Goal: Communication & Community: Answer question/provide support

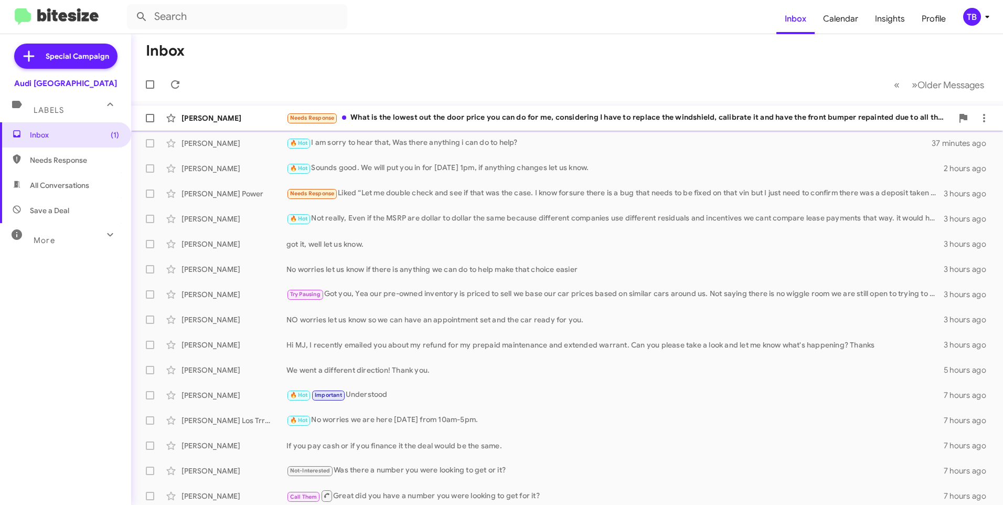
click at [564, 118] on div "Needs Response What is the lowest out the door price you can do for me, conside…" at bounding box center [619, 118] width 666 height 12
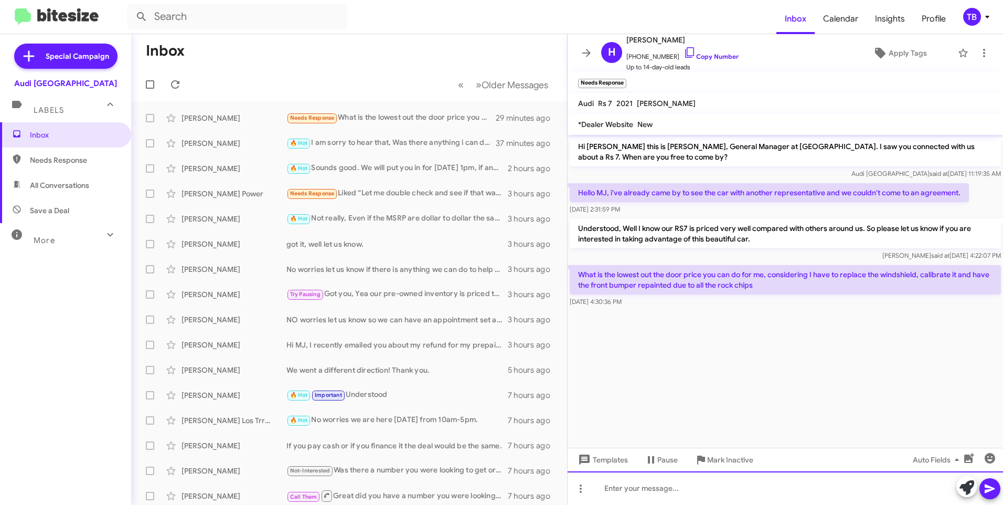
click at [626, 504] on html "Inbox Calendar Insights Profile TB Special Campaign Audi Palo Alto Labels Inbox…" at bounding box center [501, 252] width 1003 height 505
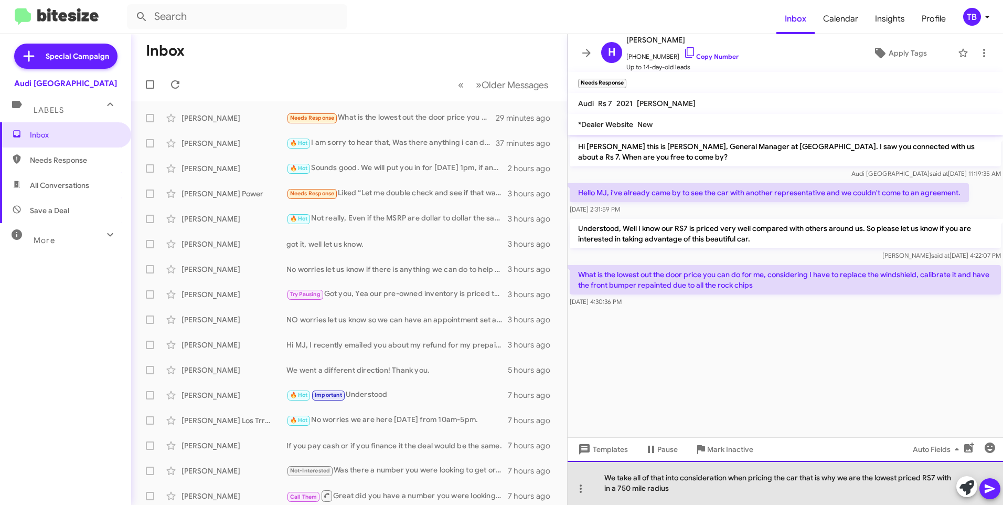
click at [623, 494] on div "We take all of that into consideration when pricing the car that is why we are …" at bounding box center [785, 483] width 435 height 44
click at [624, 492] on div "We take all of that into consideration when pricing the car that is why we are …" at bounding box center [785, 483] width 435 height 44
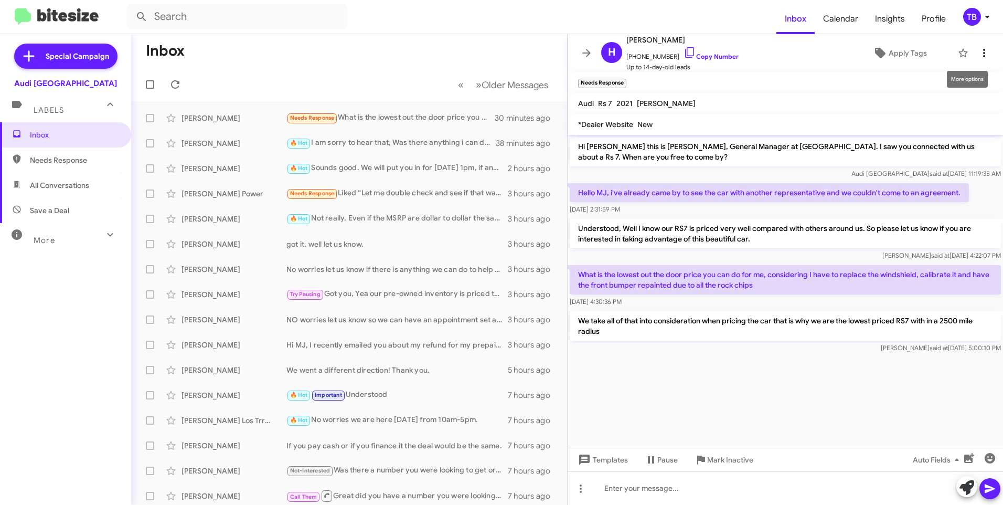
click at [978, 49] on icon at bounding box center [984, 53] width 13 height 13
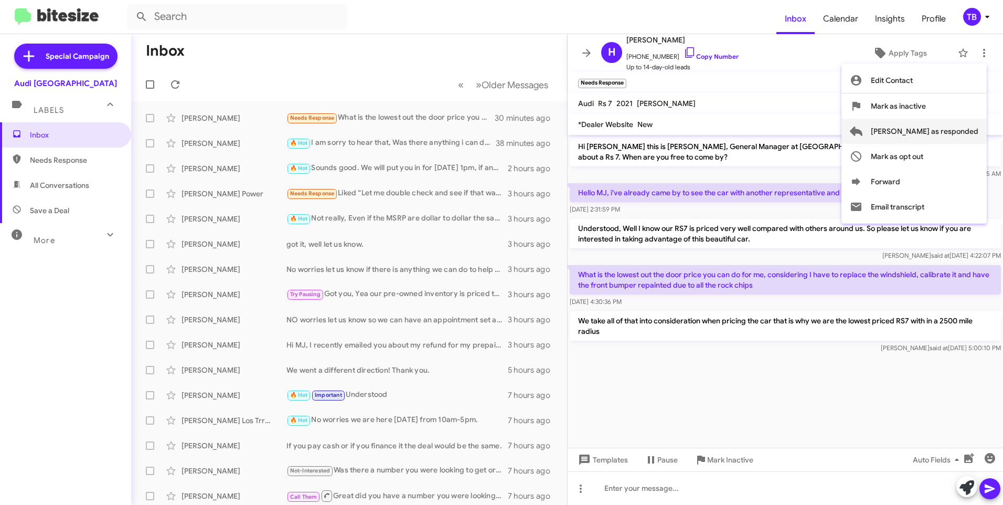
click at [939, 135] on span "Mark as responded" at bounding box center [925, 131] width 108 height 25
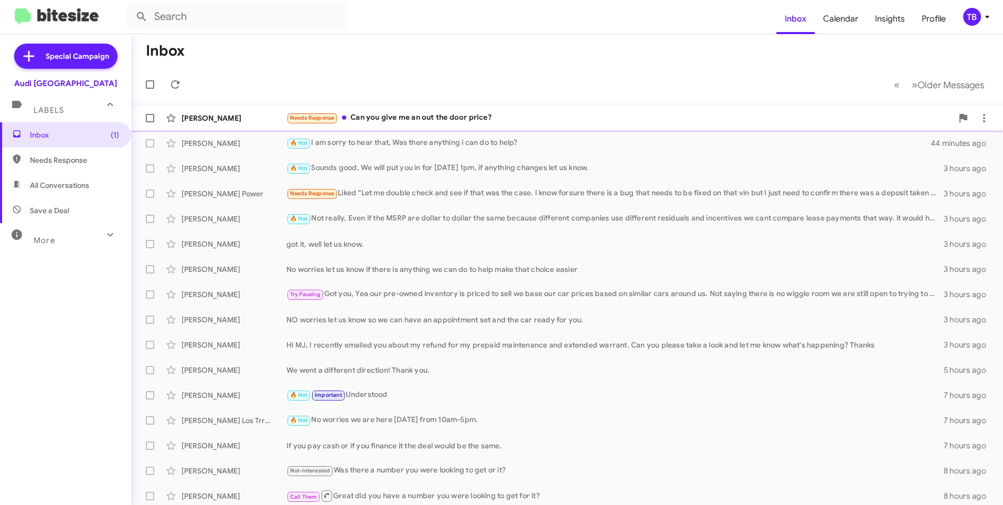
click at [425, 121] on div "Needs Response Can you give me an out the door price?" at bounding box center [619, 118] width 666 height 12
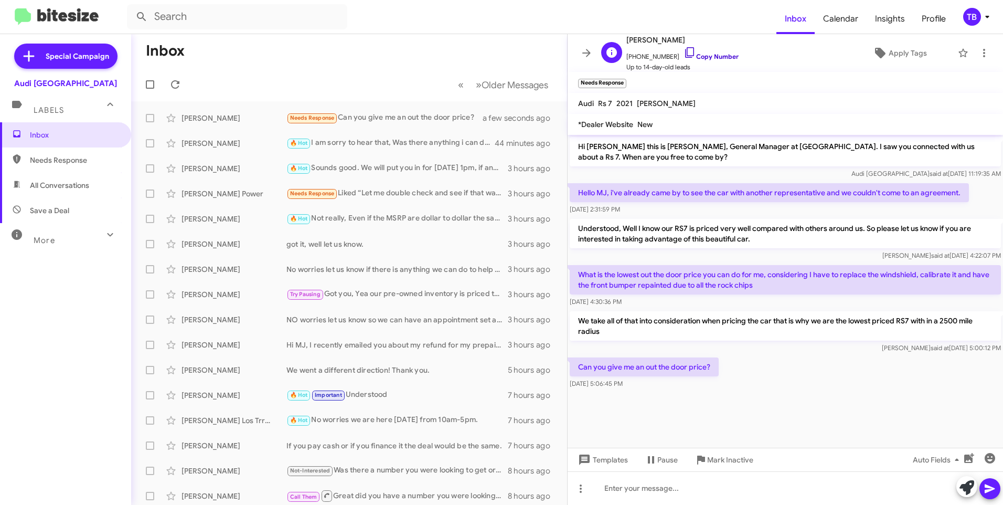
click at [684, 53] on icon at bounding box center [690, 52] width 13 height 13
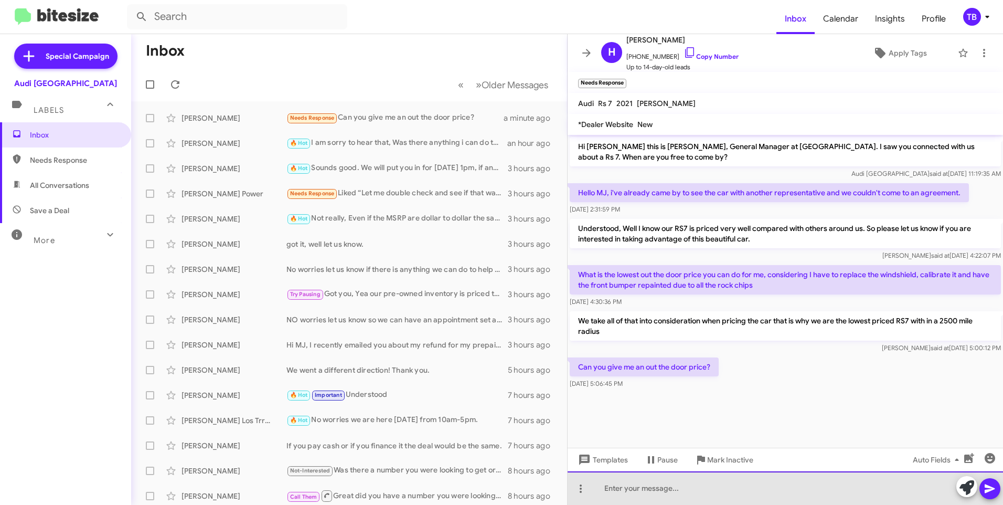
click at [674, 485] on div at bounding box center [785, 488] width 435 height 34
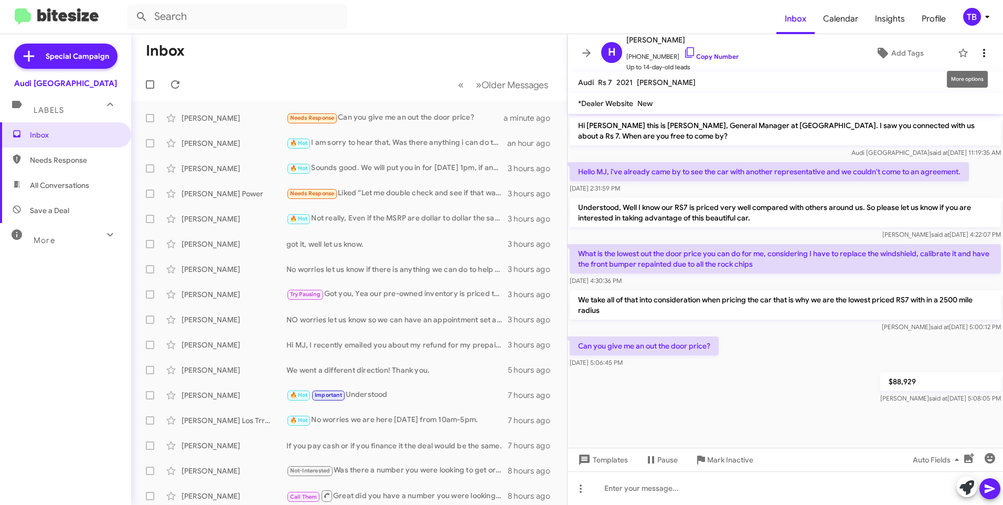
click at [978, 59] on icon at bounding box center [984, 53] width 13 height 13
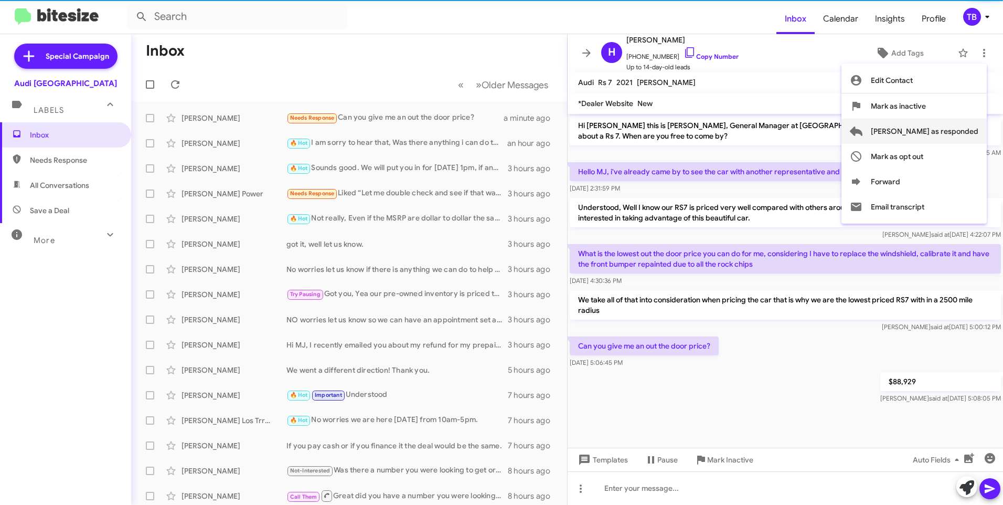
click at [925, 133] on span "Mark as responded" at bounding box center [925, 131] width 108 height 25
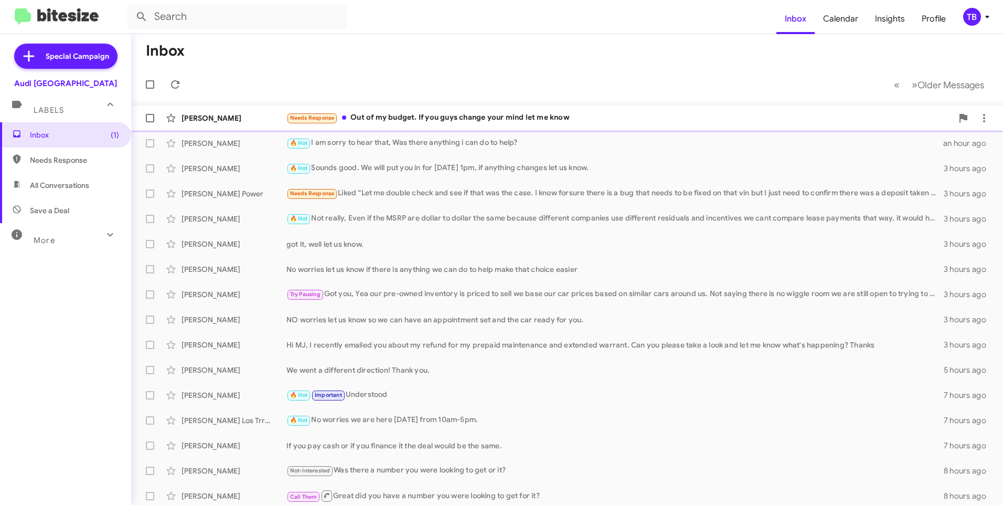
click at [476, 120] on div "Needs Response Out of my budget. If you guys change your mind let me know" at bounding box center [619, 118] width 666 height 12
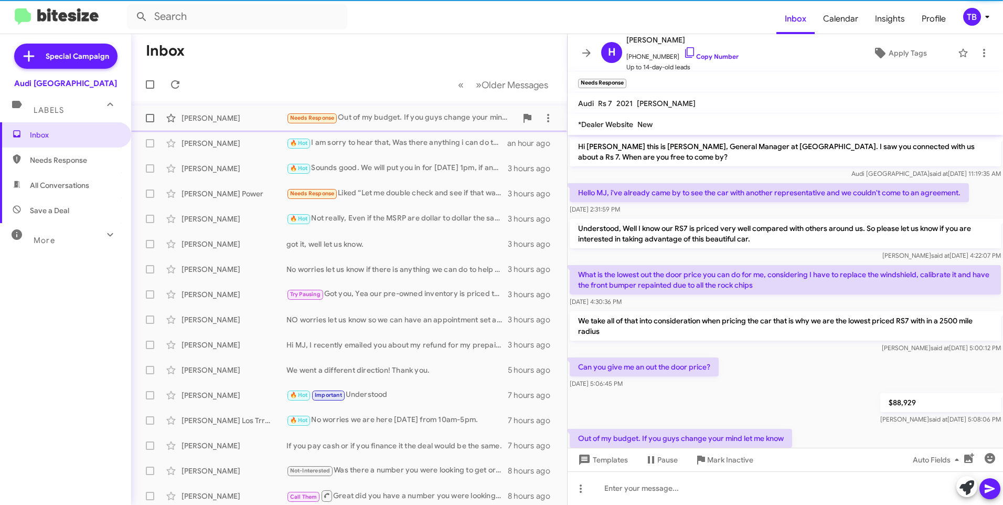
scroll to position [15, 0]
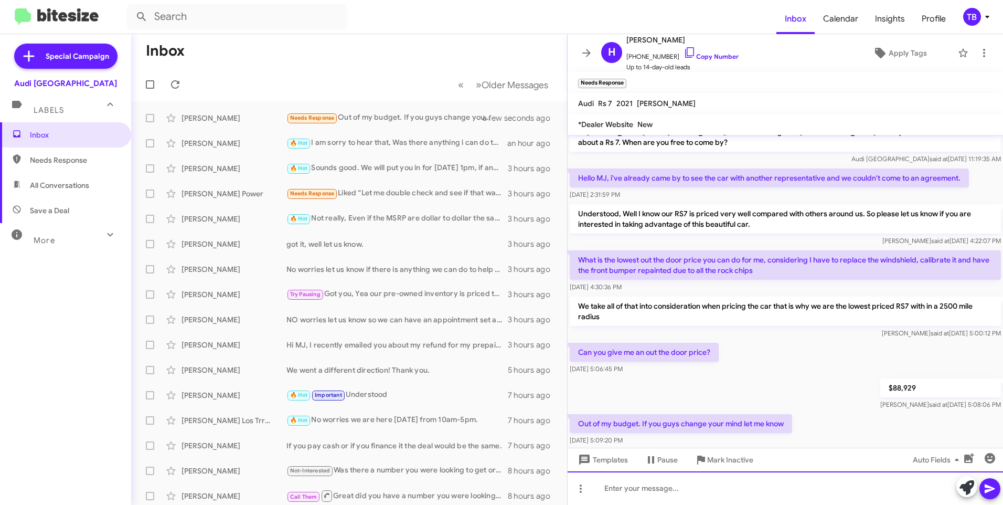
click at [642, 497] on div at bounding box center [785, 488] width 435 height 34
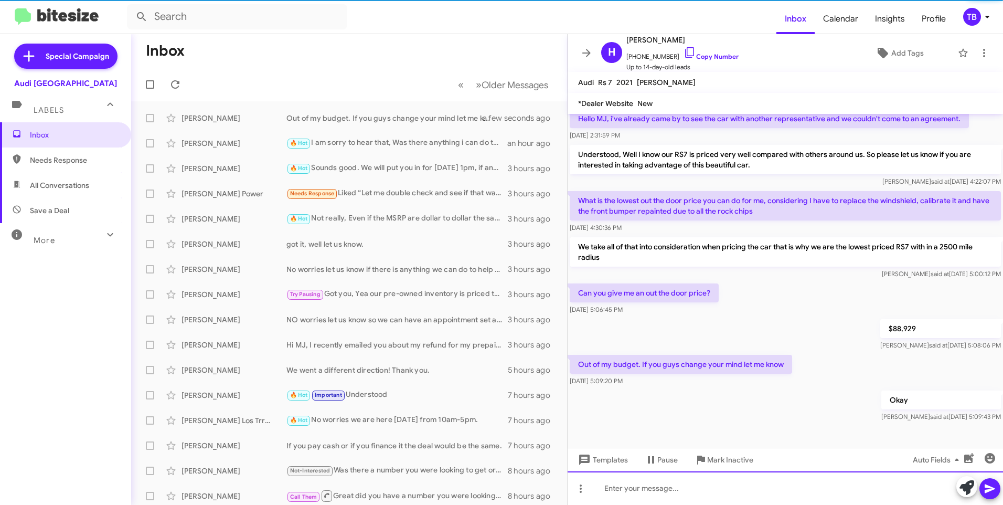
scroll to position [53, 0]
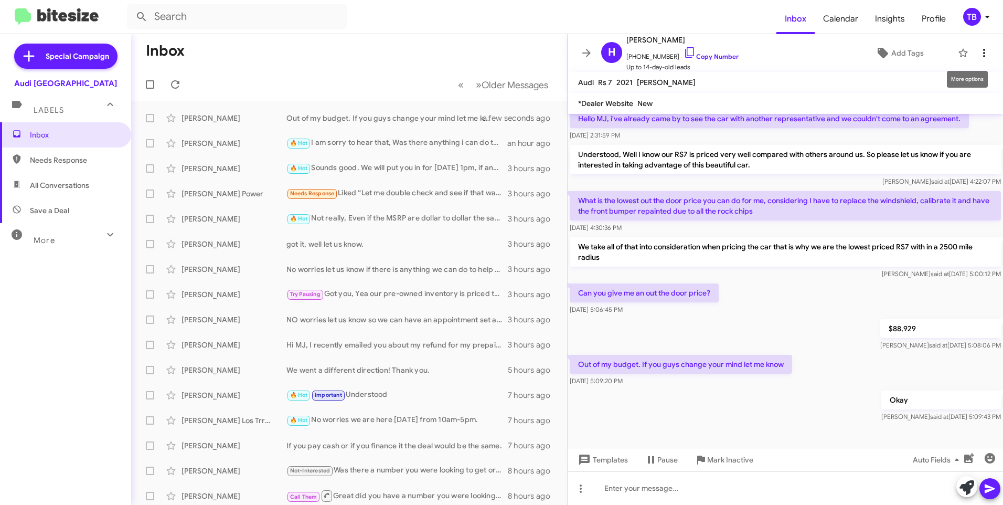
click at [978, 54] on icon at bounding box center [984, 53] width 13 height 13
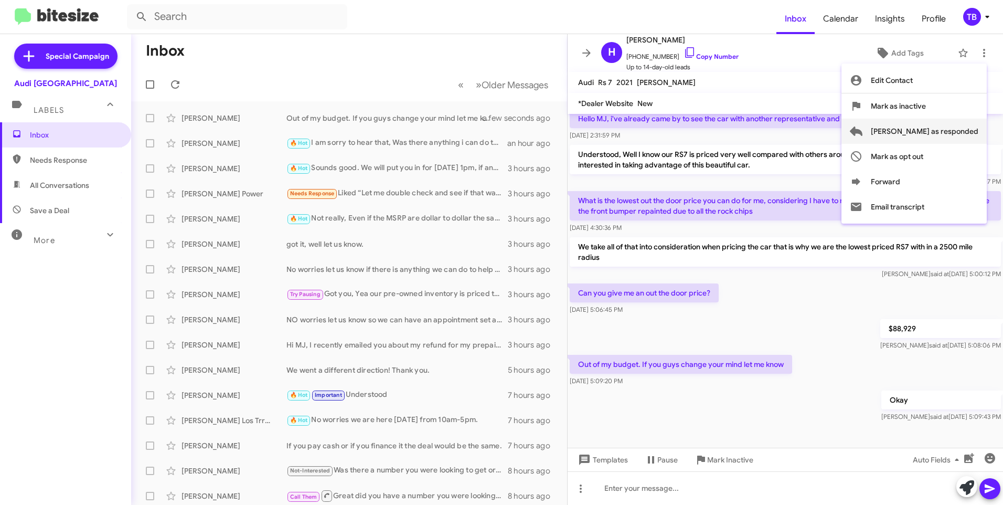
click at [934, 134] on span "Mark as responded" at bounding box center [925, 131] width 108 height 25
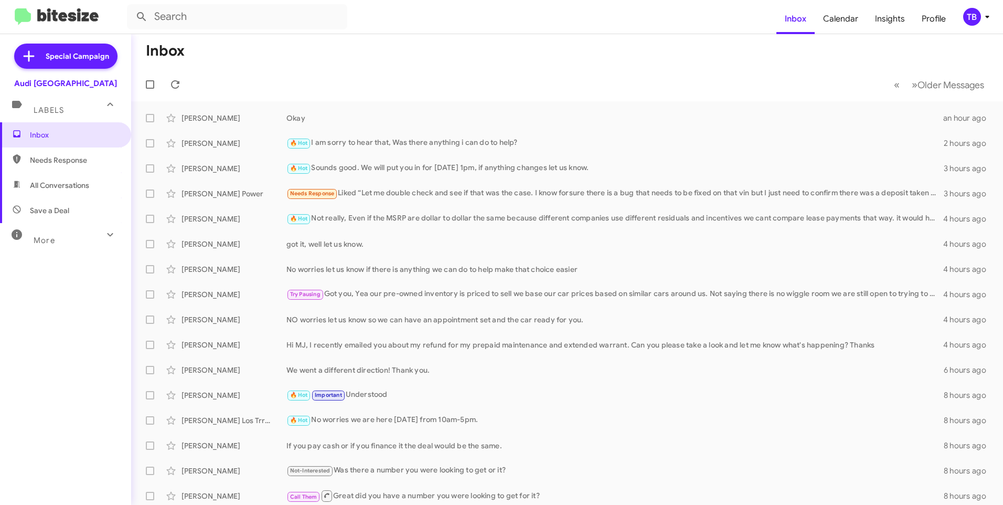
click at [339, 61] on mat-toolbar-row "Inbox" at bounding box center [567, 51] width 872 height 34
